Goal: Task Accomplishment & Management: Manage account settings

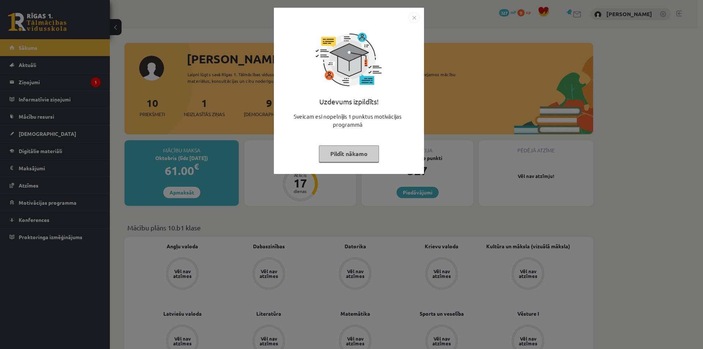
click at [346, 150] on button "Pildīt nākamo" at bounding box center [349, 153] width 60 height 17
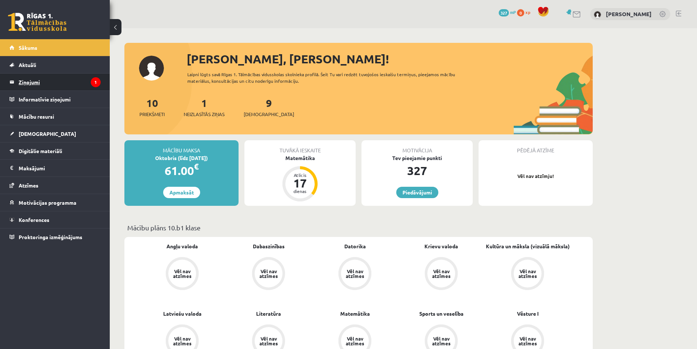
click at [92, 77] on legend "Ziņojumi 1" at bounding box center [60, 82] width 82 height 17
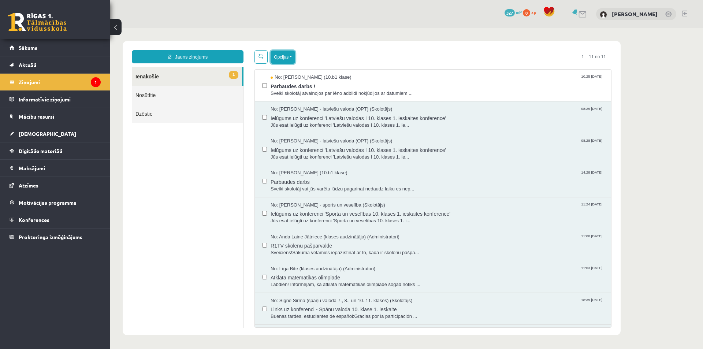
click at [273, 59] on button "Opcijas" at bounding box center [283, 57] width 25 height 13
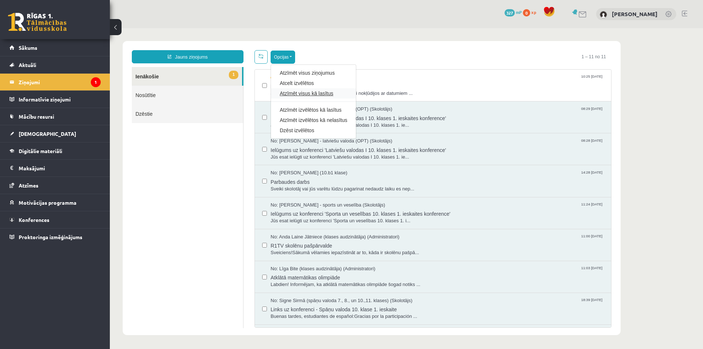
click at [294, 95] on link "Atzīmēt visus kā lasītus" at bounding box center [313, 93] width 67 height 7
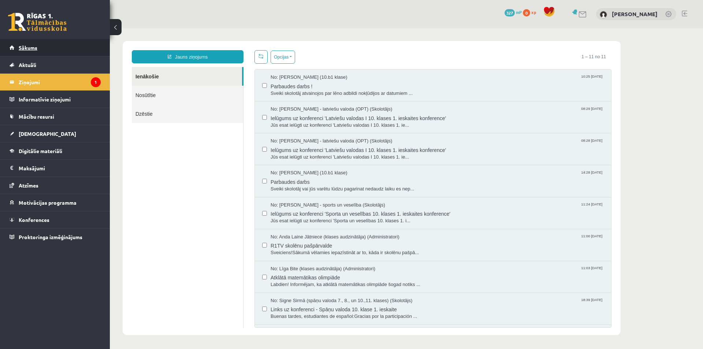
click at [57, 48] on link "Sākums" at bounding box center [55, 47] width 91 height 17
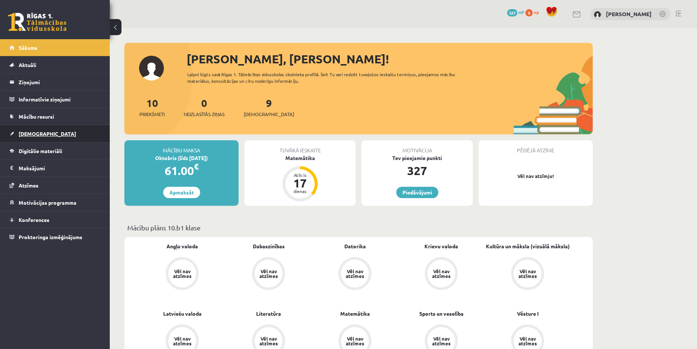
click at [57, 132] on link "[DEMOGRAPHIC_DATA]" at bounding box center [55, 133] width 91 height 17
